Goal: Transaction & Acquisition: Purchase product/service

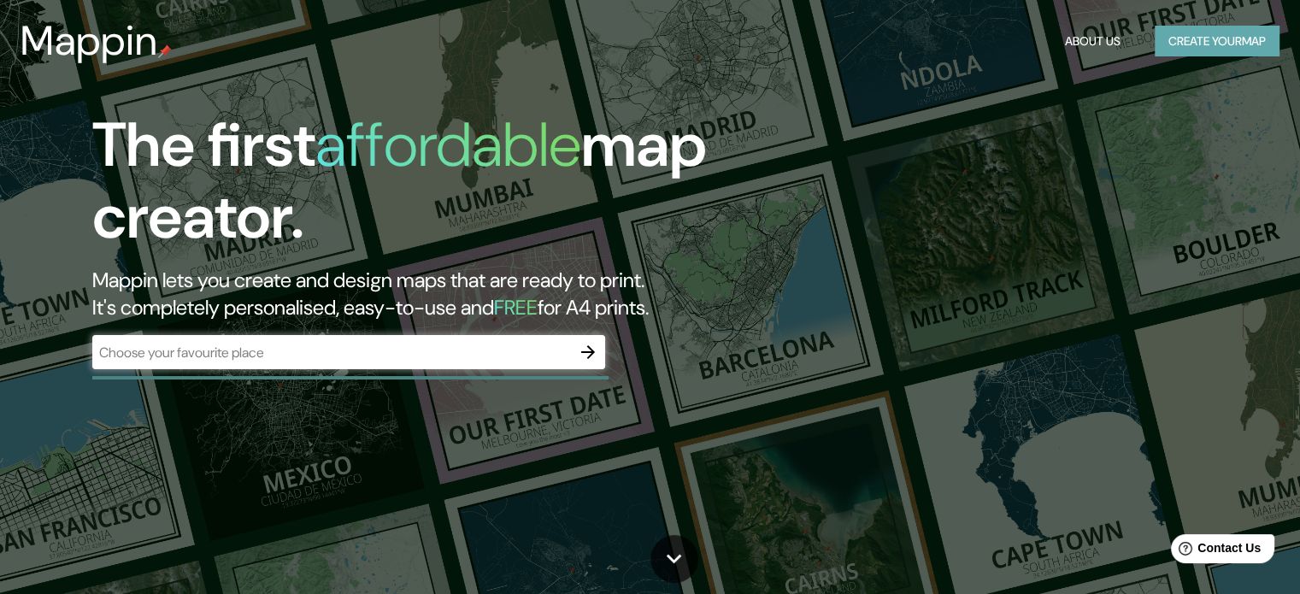
click at [1200, 50] on button "Create your map" at bounding box center [1217, 42] width 125 height 32
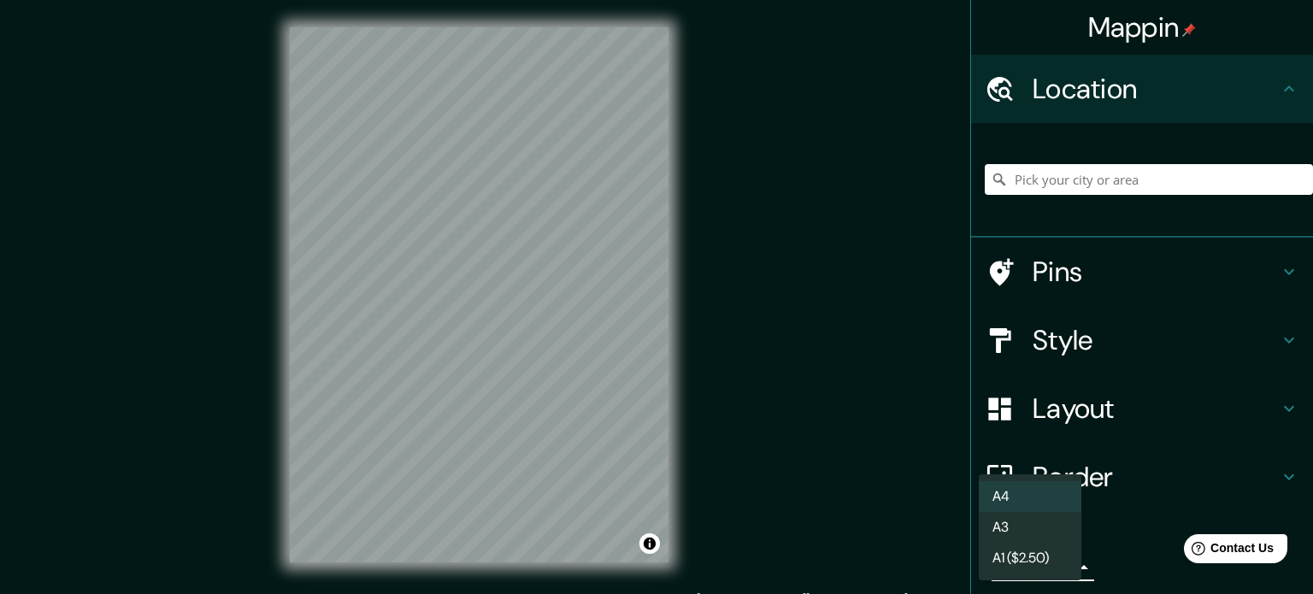
click at [1050, 575] on body "Mappin Location Pins Style Layout Border Choose a border. Hint : you can make l…" at bounding box center [656, 297] width 1313 height 594
click at [1034, 567] on li "A1 ($2.50)" at bounding box center [1030, 558] width 103 height 31
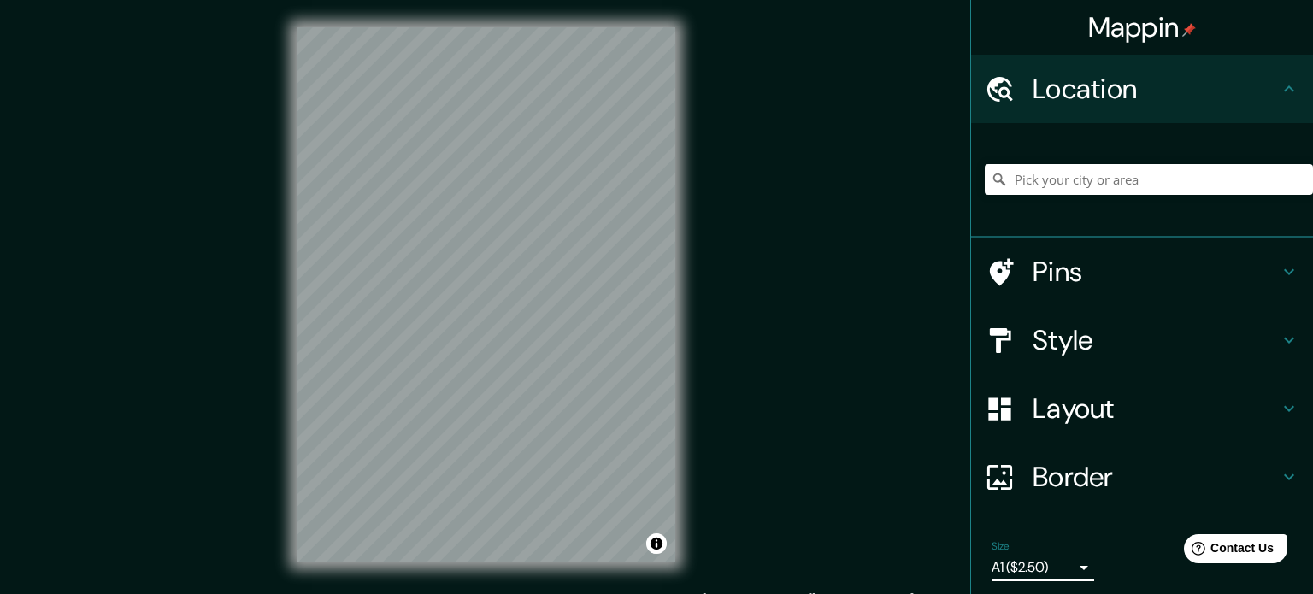
click at [1034, 567] on body "Mappin Location Pins Style Layout Border Choose a border. Hint : you can make l…" at bounding box center [656, 297] width 1313 height 594
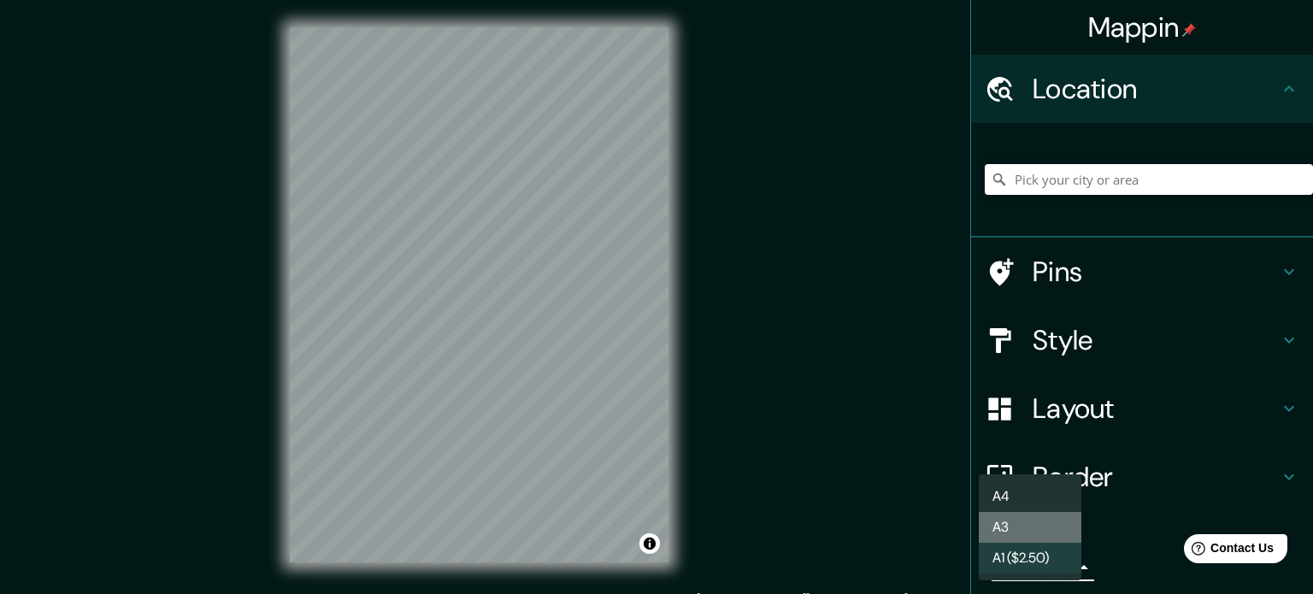
click at [1019, 532] on li "A3" at bounding box center [1030, 527] width 103 height 31
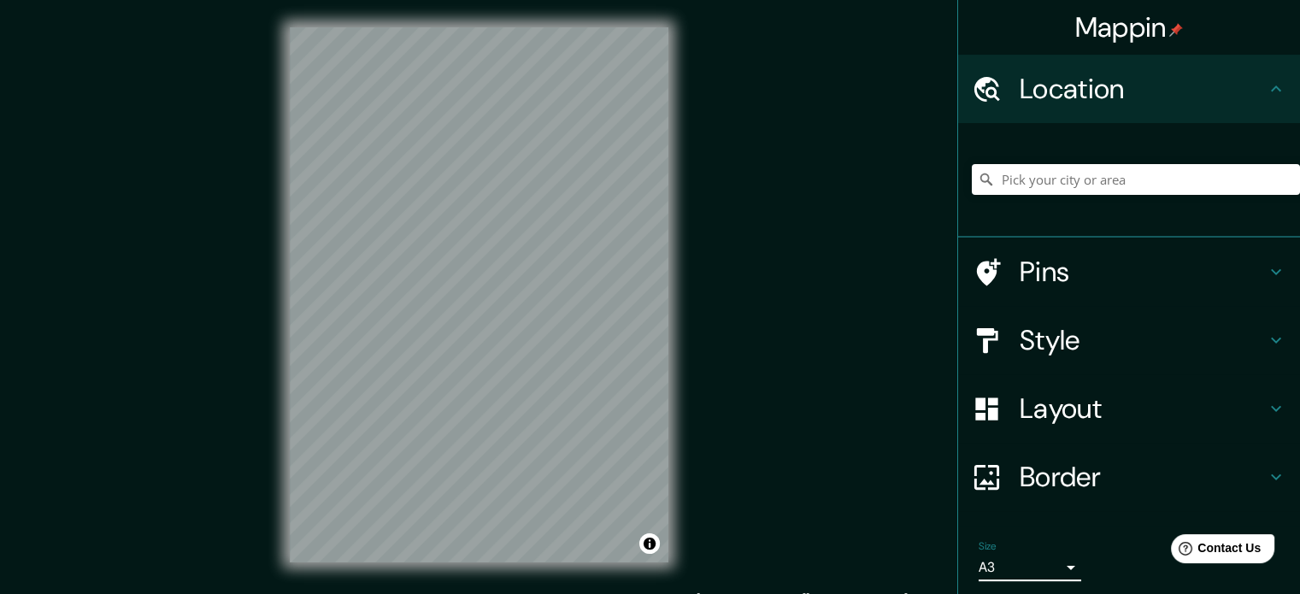
click at [1050, 562] on body "Mappin Location Pins Style Layout Border Choose a border. Hint : you can make l…" at bounding box center [650, 297] width 1300 height 594
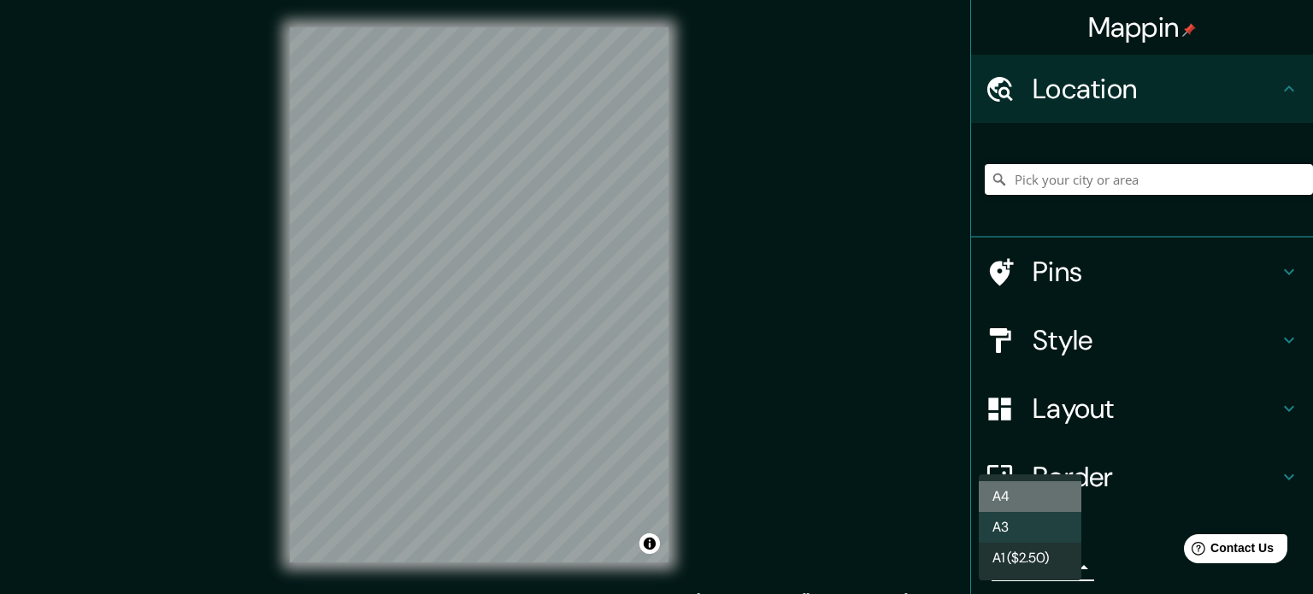
click at [1053, 496] on li "A4" at bounding box center [1030, 496] width 103 height 31
type input "single"
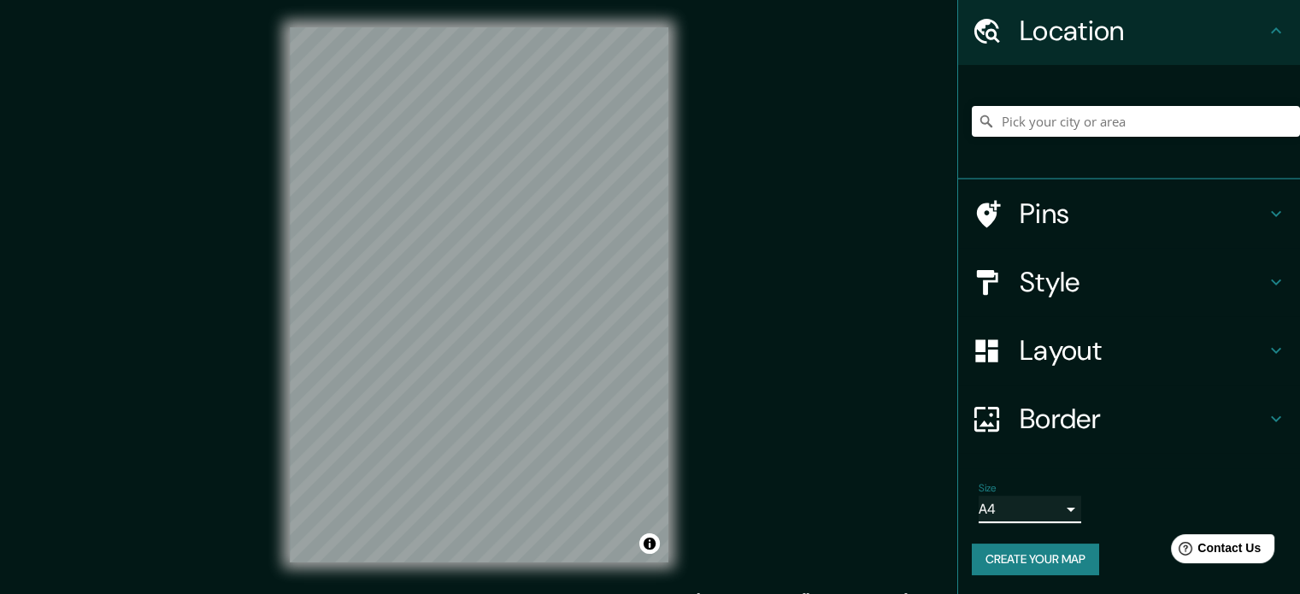
scroll to position [58, 0]
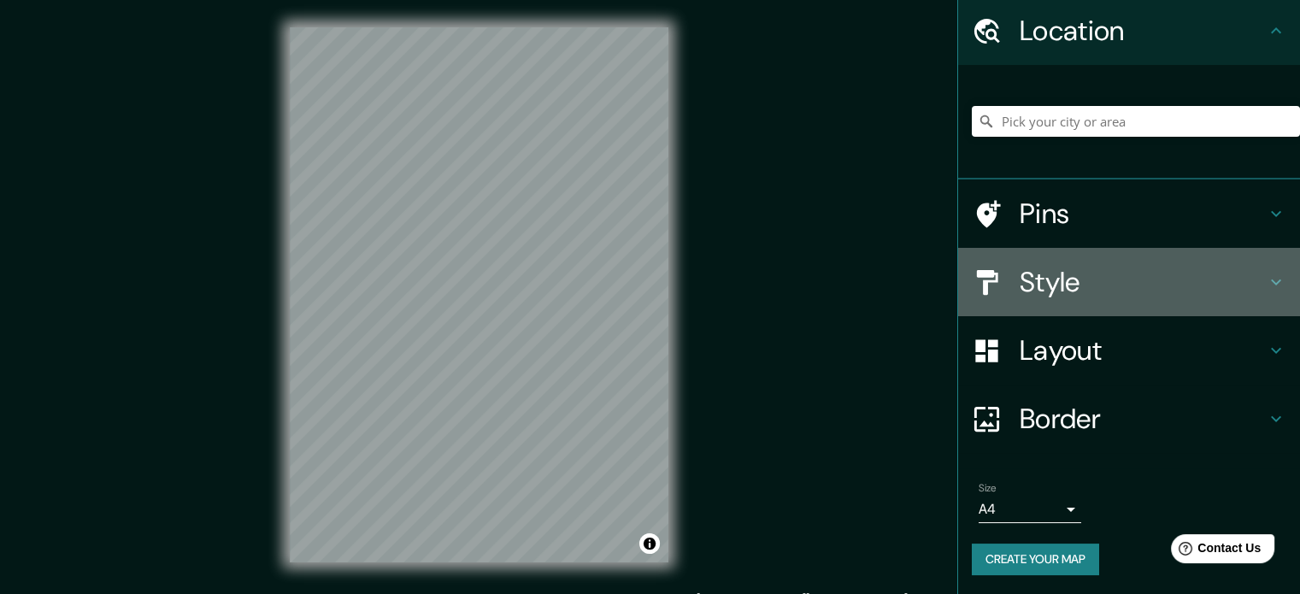
click at [1142, 304] on div "Style" at bounding box center [1129, 282] width 342 height 68
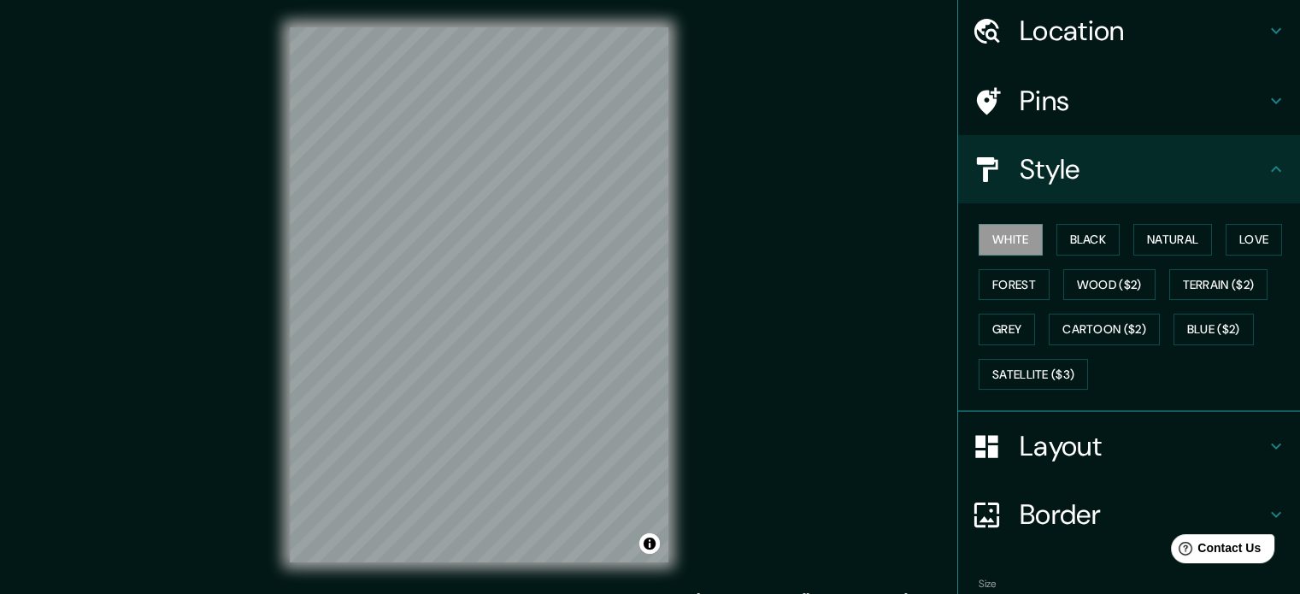
click at [1111, 444] on h4 "Layout" at bounding box center [1143, 446] width 246 height 34
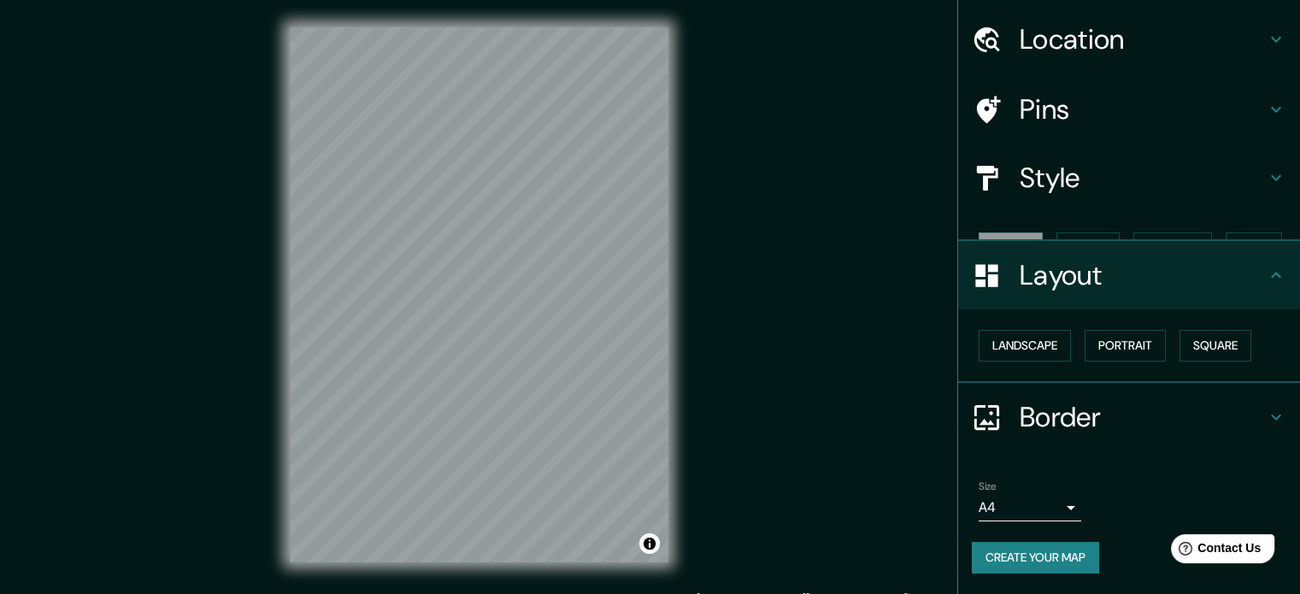
scroll to position [19, 0]
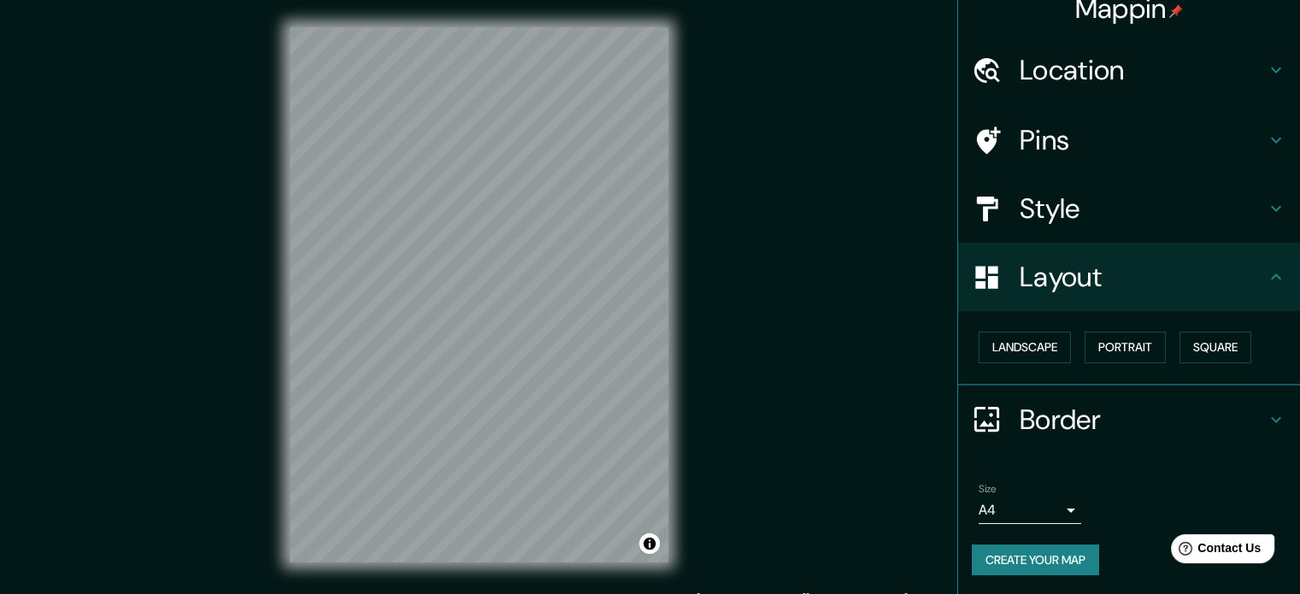
click at [1099, 219] on h4 "Style" at bounding box center [1143, 208] width 246 height 34
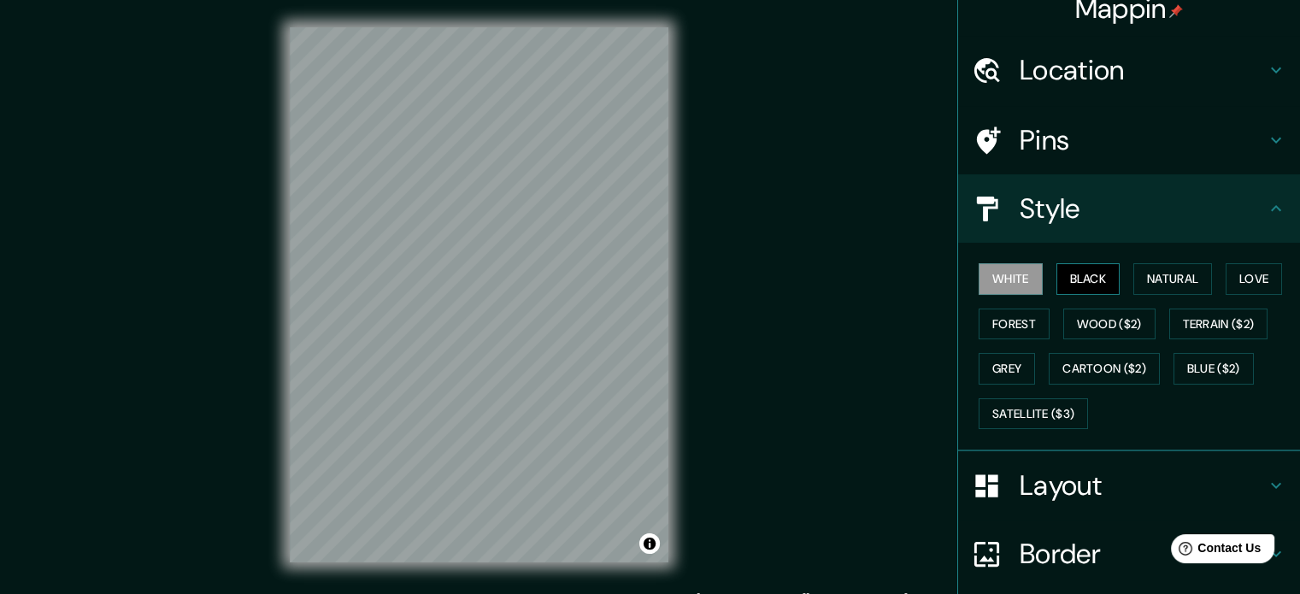
click at [1061, 286] on button "Black" at bounding box center [1088, 279] width 64 height 32
click at [994, 292] on button "White" at bounding box center [1011, 279] width 64 height 32
click at [1162, 278] on button "Natural" at bounding box center [1172, 279] width 79 height 32
click at [1235, 274] on button "Love" at bounding box center [1254, 279] width 56 height 32
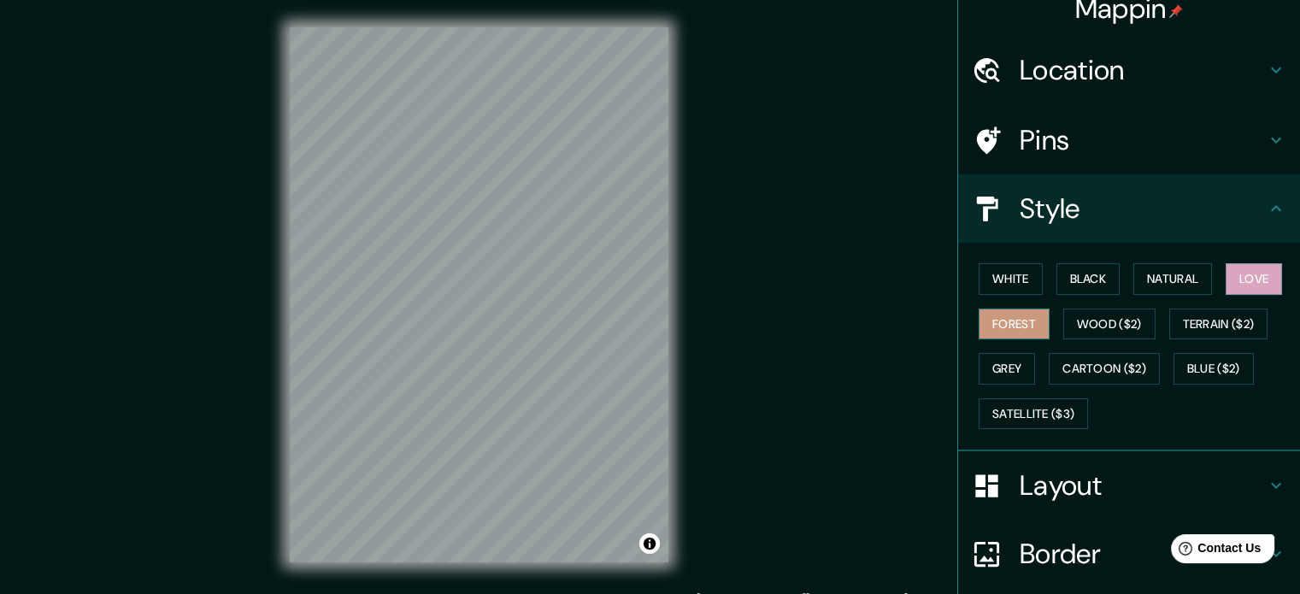
click at [1004, 314] on button "Forest" at bounding box center [1014, 325] width 71 height 32
click at [1103, 322] on button "Wood ($2)" at bounding box center [1109, 325] width 92 height 32
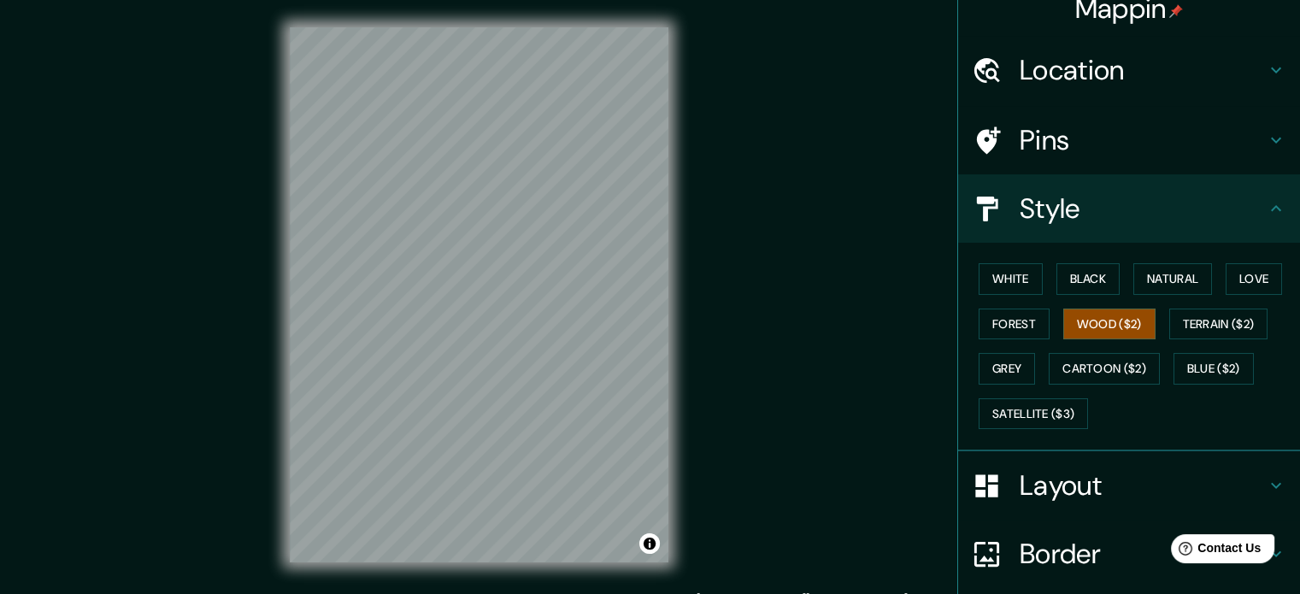
click at [732, 298] on div "Mappin Location Pins Style White Black Natural Love Forest Wood ($2) Terrain ($…" at bounding box center [650, 308] width 1300 height 617
click at [693, 211] on div "© Mapbox © OpenStreetMap Improve this map" at bounding box center [478, 295] width 433 height 590
click at [988, 362] on button "Grey" at bounding box center [1007, 369] width 56 height 32
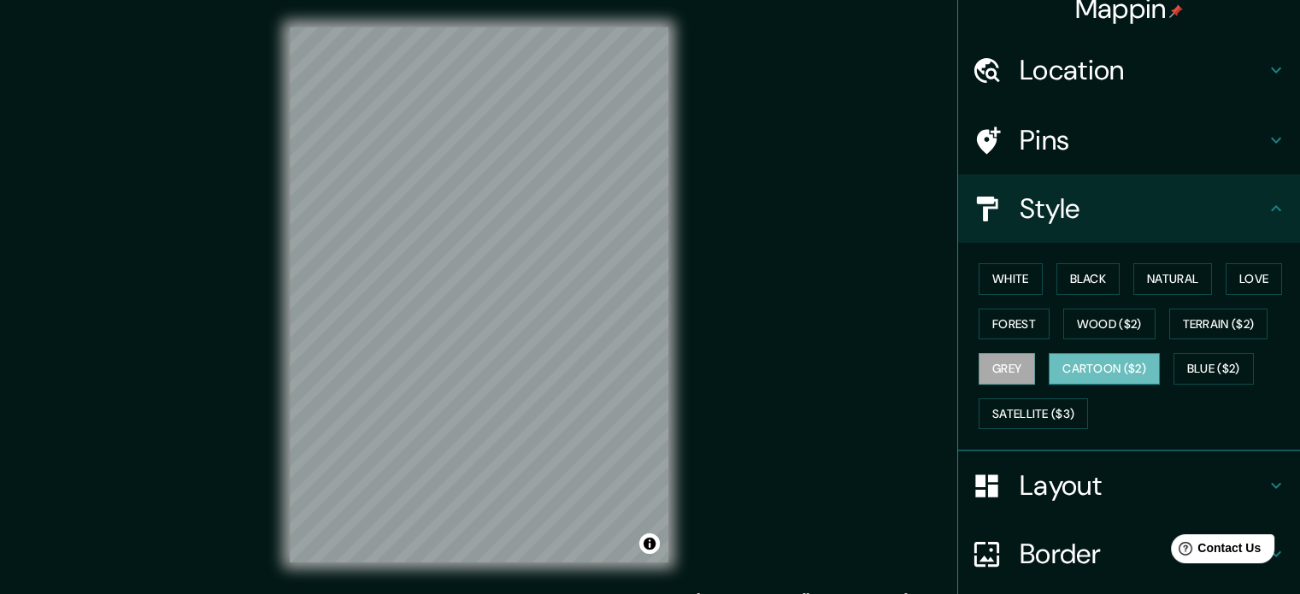
click at [1083, 362] on button "Cartoon ($2)" at bounding box center [1104, 369] width 111 height 32
click at [1063, 273] on button "Black" at bounding box center [1088, 279] width 64 height 32
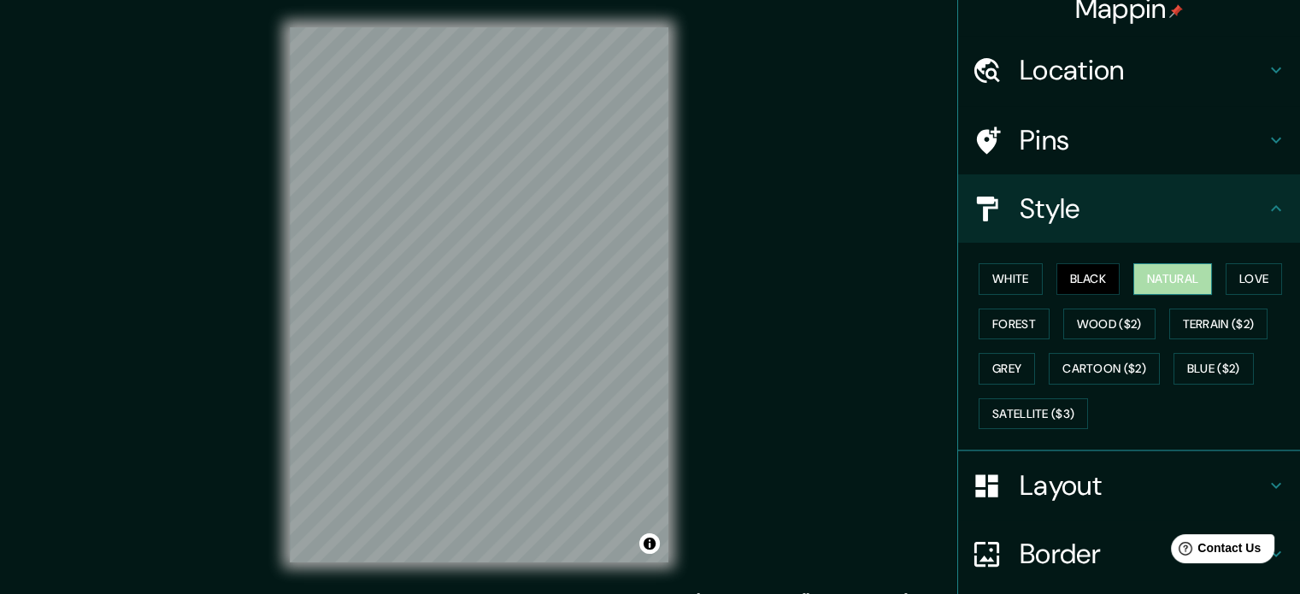
click at [1144, 273] on button "Natural" at bounding box center [1172, 279] width 79 height 32
click at [1275, 280] on button "Love" at bounding box center [1254, 279] width 56 height 32
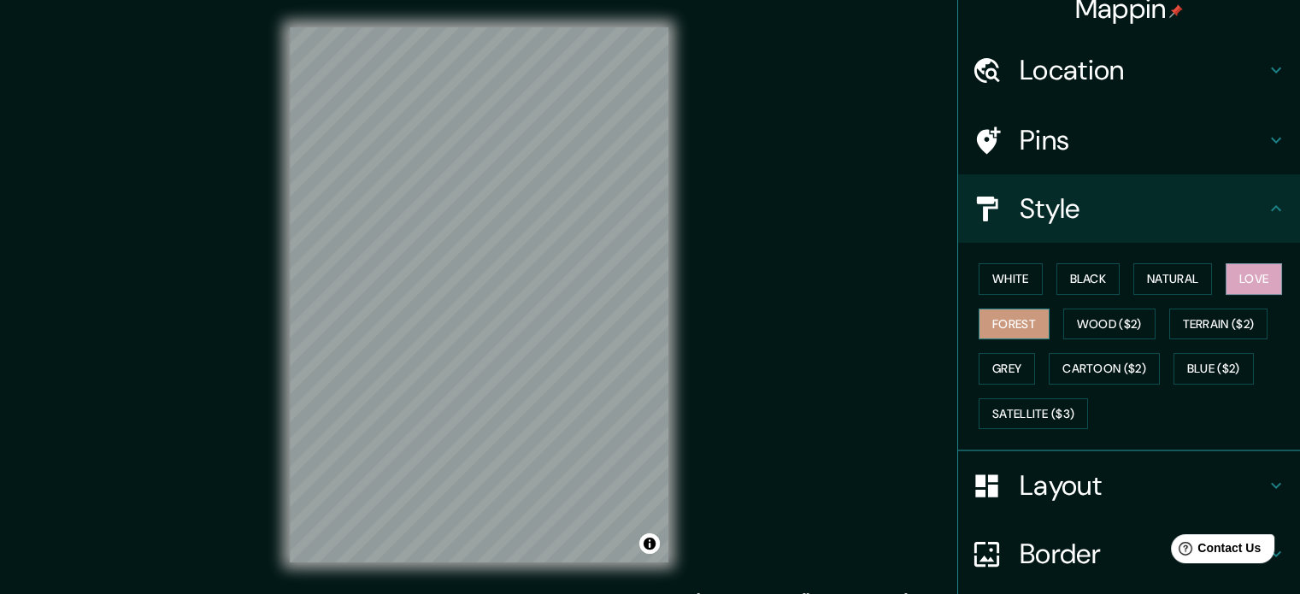
click at [1014, 328] on button "Forest" at bounding box center [1014, 325] width 71 height 32
click at [1059, 404] on button "Satellite ($3)" at bounding box center [1033, 414] width 109 height 32
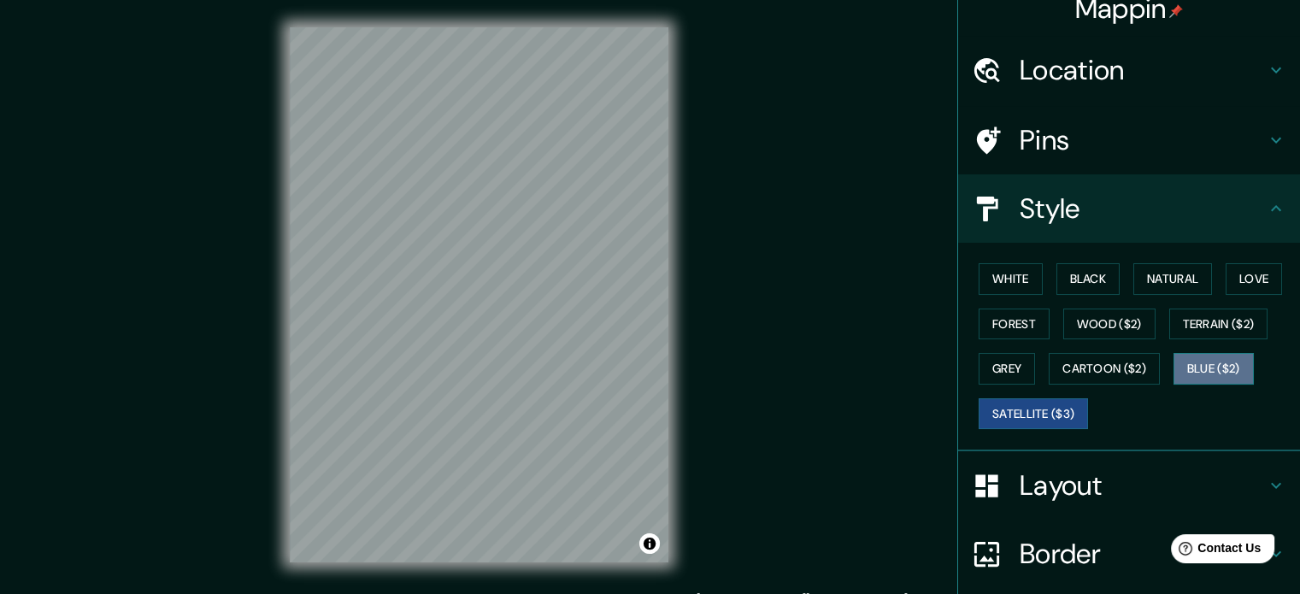
click at [1203, 365] on button "Blue ($2)" at bounding box center [1213, 369] width 80 height 32
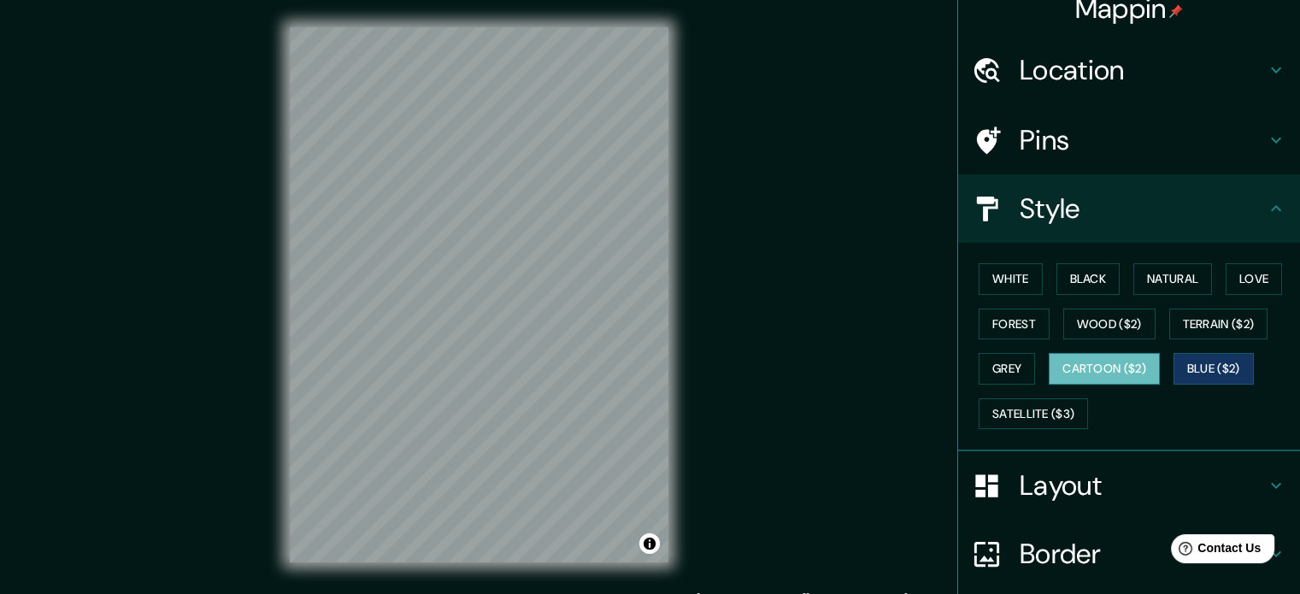
click at [1125, 370] on button "Cartoon ($2)" at bounding box center [1104, 369] width 111 height 32
click at [1188, 366] on button "Blue ($2)" at bounding box center [1213, 369] width 80 height 32
click at [998, 272] on button "White" at bounding box center [1011, 279] width 64 height 32
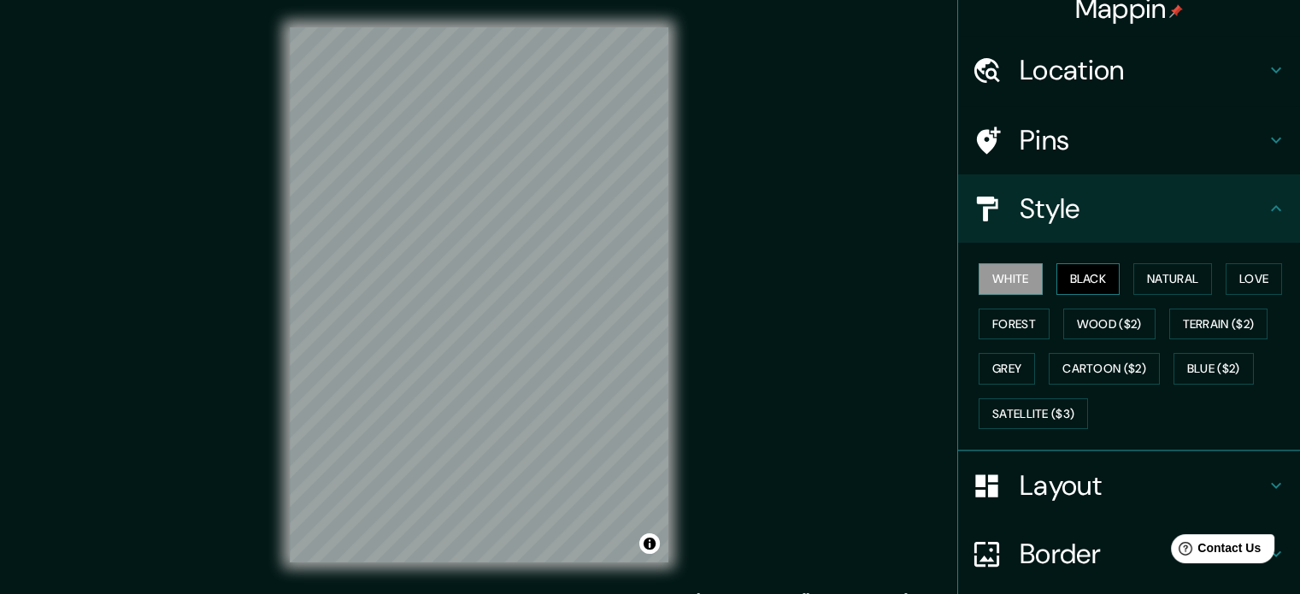
click at [1056, 280] on button "Black" at bounding box center [1088, 279] width 64 height 32
click at [979, 261] on div "White Black Natural Love Forest Wood ($2) Terrain ($2) Grey Cartoon ($2) Blue (…" at bounding box center [1136, 345] width 328 height 179
click at [987, 275] on button "White" at bounding box center [1011, 279] width 64 height 32
click at [1190, 353] on button "Blue ($2)" at bounding box center [1213, 369] width 80 height 32
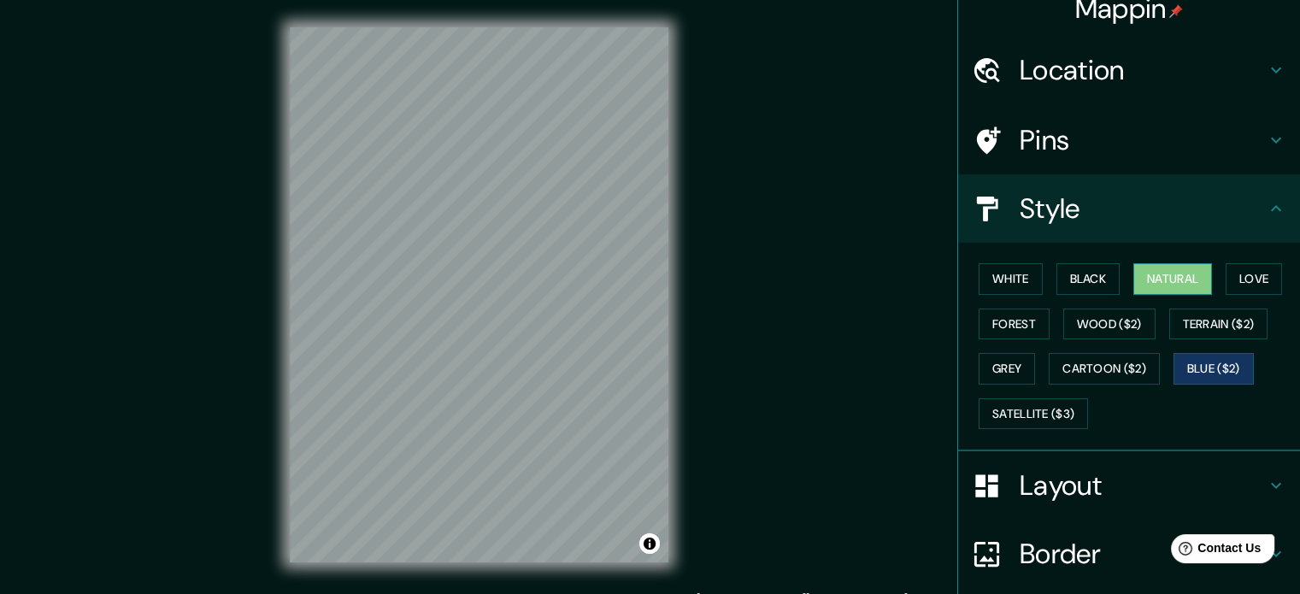
click at [1155, 276] on button "Natural" at bounding box center [1172, 279] width 79 height 32
